Goal: Navigation & Orientation: Find specific page/section

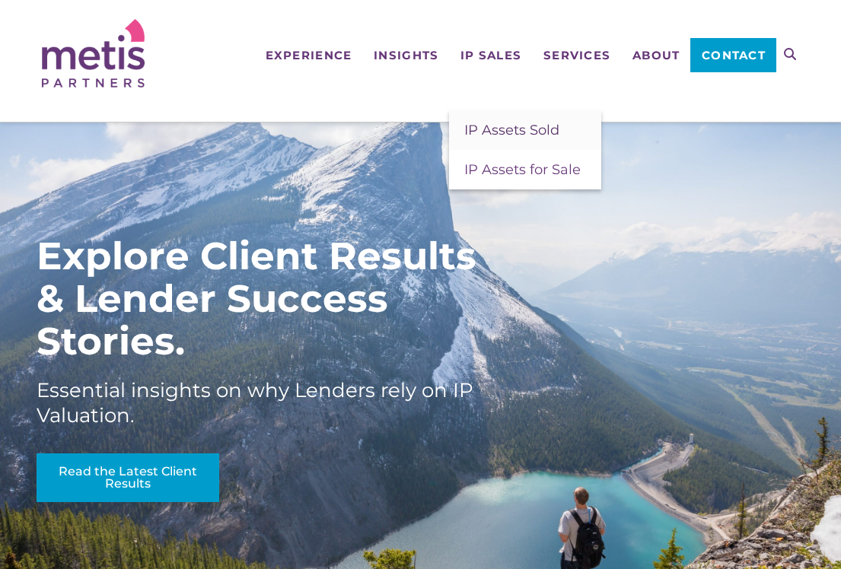
click at [525, 132] on span "IP Assets Sold" at bounding box center [511, 130] width 95 height 17
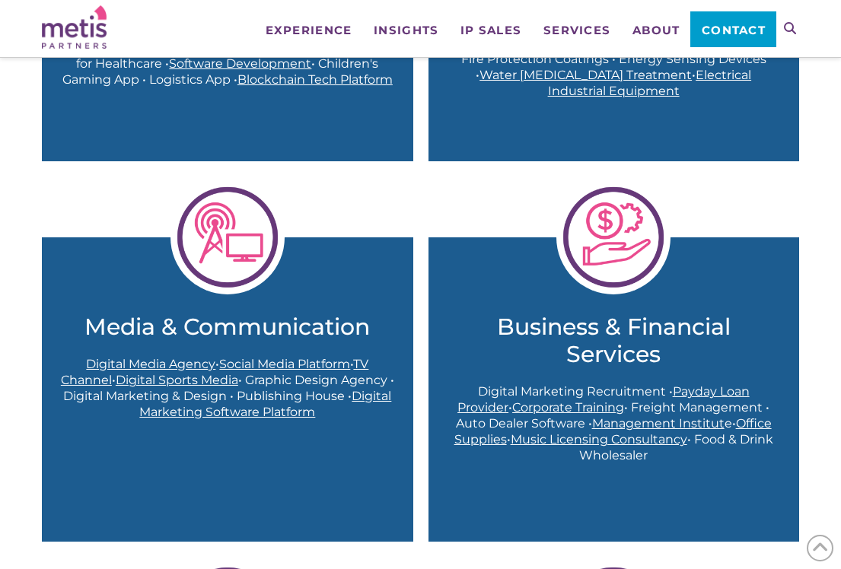
scroll to position [1066, 0]
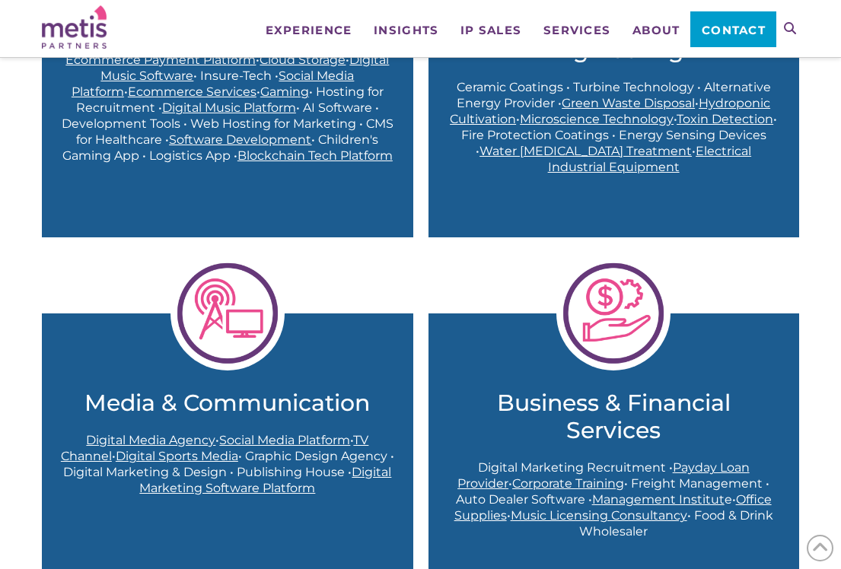
click at [218, 136] on span "Software Development" at bounding box center [240, 139] width 142 height 14
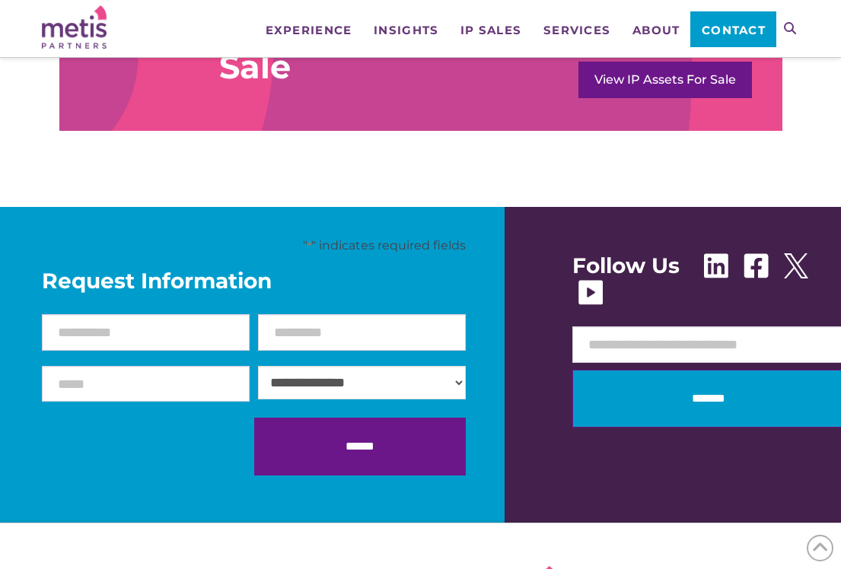
scroll to position [2002, 0]
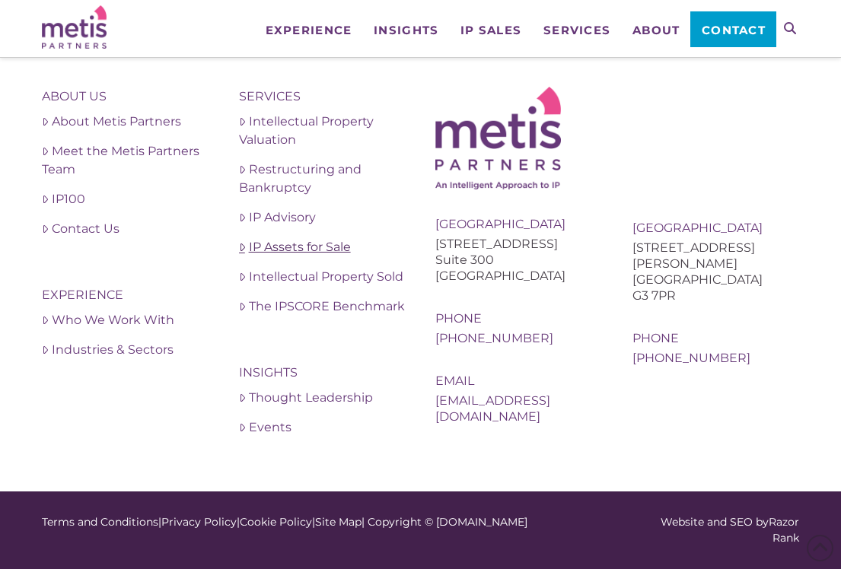
click at [323, 250] on link "IP Assets for Sale" at bounding box center [322, 247] width 167 height 18
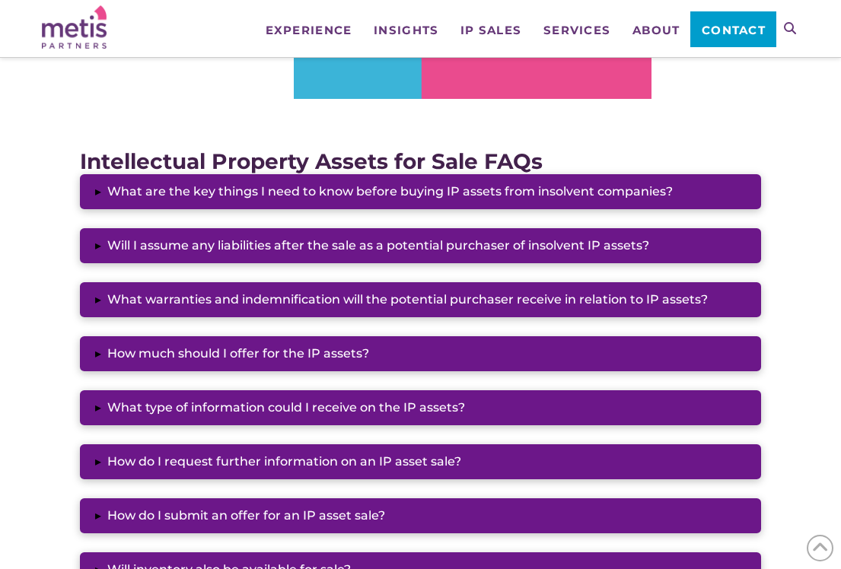
scroll to position [1218, 0]
